Goal: Transaction & Acquisition: Purchase product/service

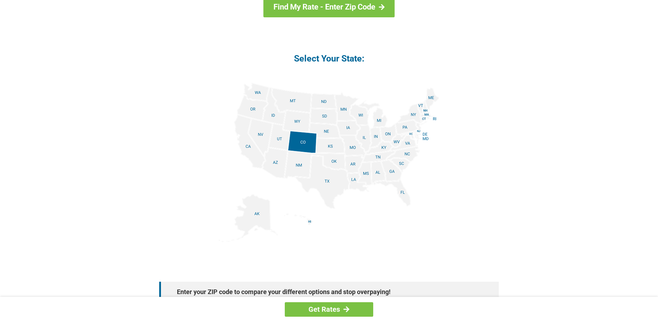
scroll to position [813, 0]
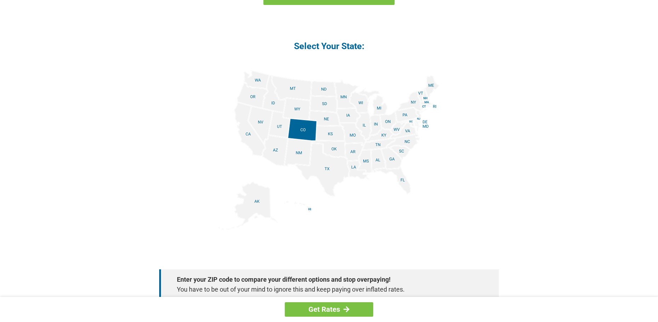
click at [320, 174] on img at bounding box center [329, 149] width 221 height 159
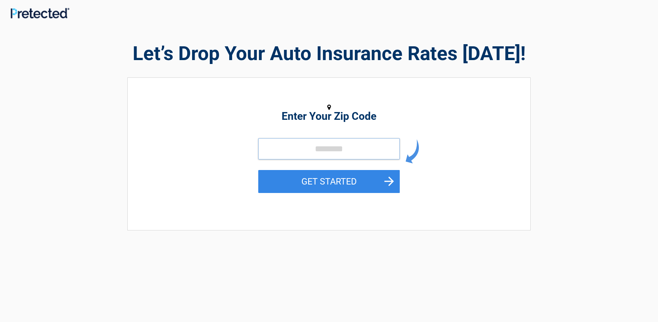
click at [323, 151] on input "tel" at bounding box center [328, 148] width 141 height 21
click at [390, 180] on button "GET STARTED" at bounding box center [328, 181] width 141 height 23
click at [321, 151] on input "tel" at bounding box center [328, 148] width 141 height 21
type input "*****"
click at [388, 182] on button "GET STARTED" at bounding box center [328, 181] width 141 height 23
